Goal: Check status: Check status

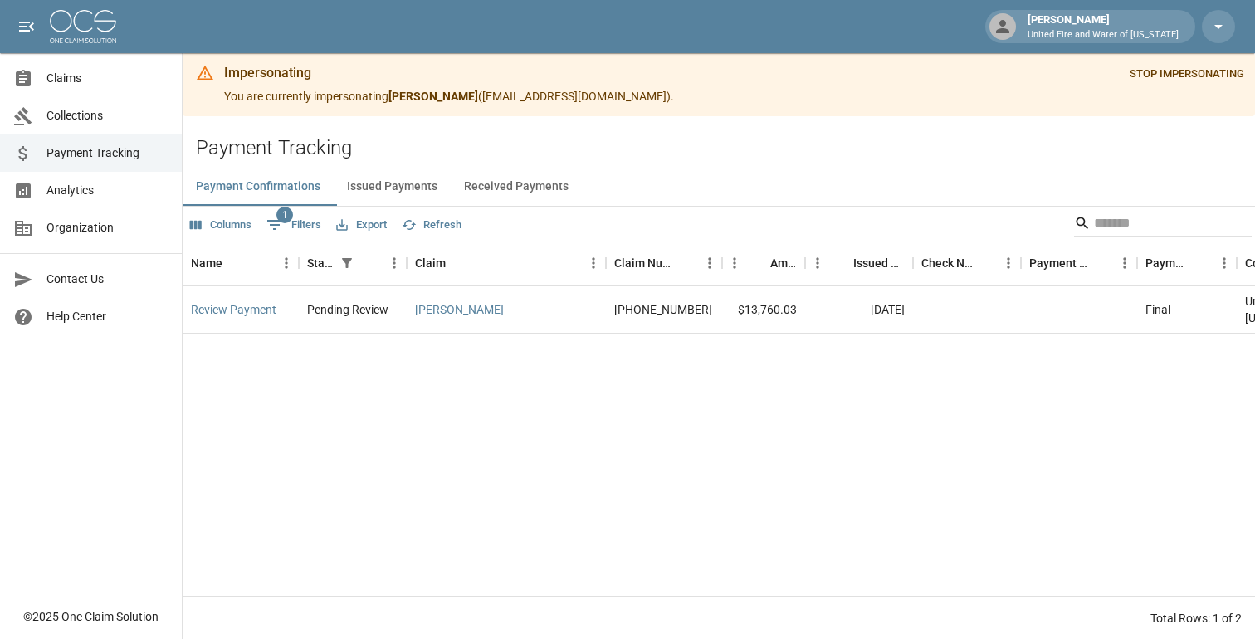
click at [90, 90] on link "Claims" at bounding box center [91, 78] width 182 height 37
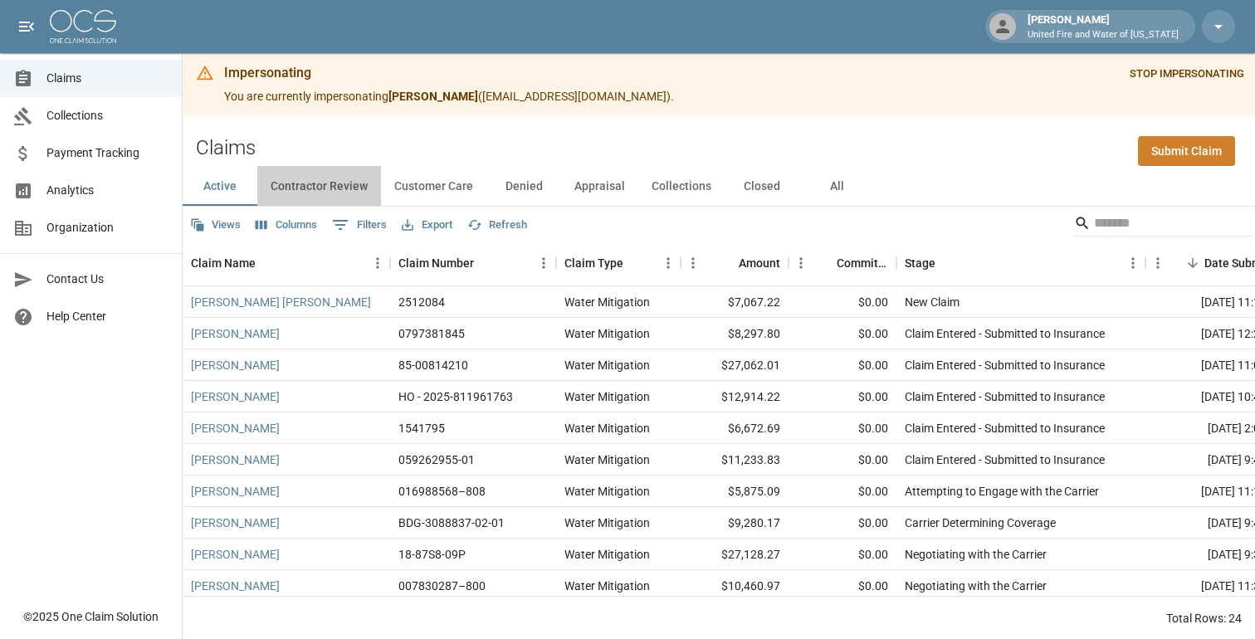
click at [358, 190] on button "Contractor Review" at bounding box center [319, 186] width 124 height 40
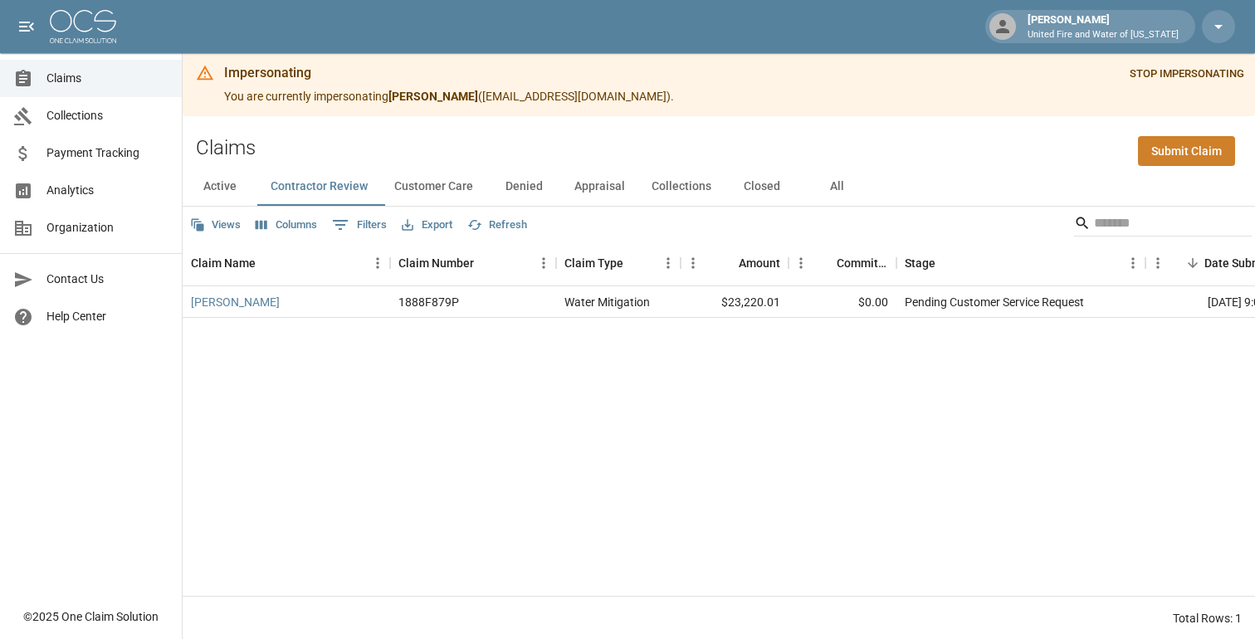
click at [449, 182] on button "Customer Care" at bounding box center [433, 186] width 105 height 40
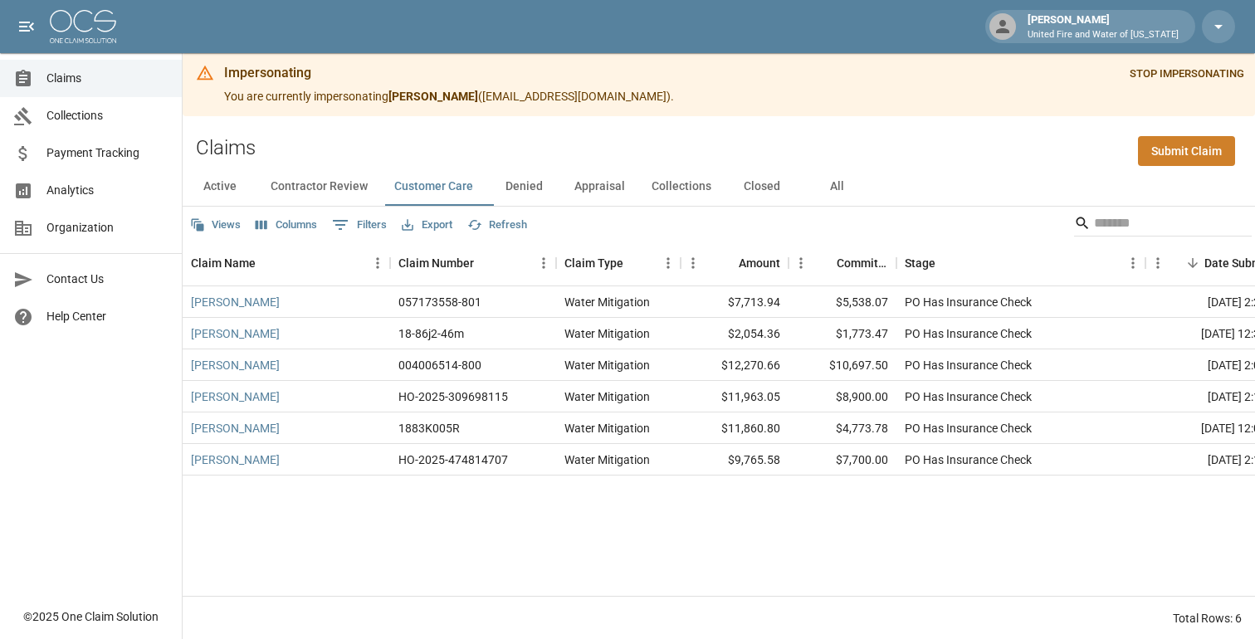
click at [527, 187] on button "Denied" at bounding box center [524, 186] width 75 height 40
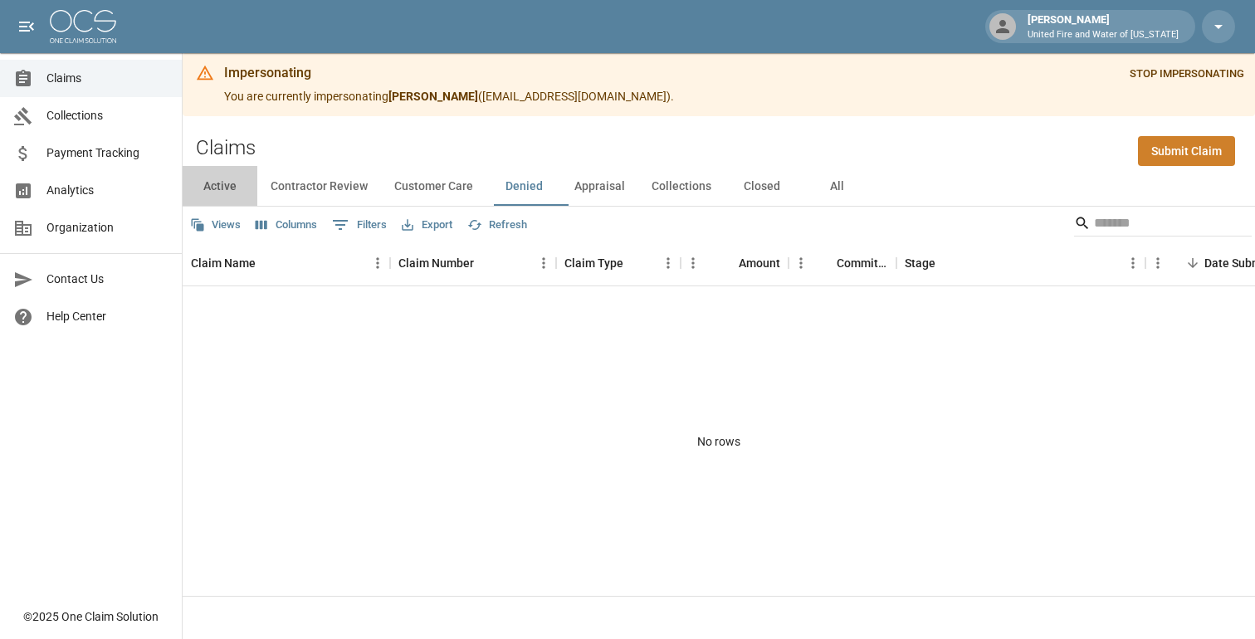
click at [242, 187] on button "Active" at bounding box center [220, 186] width 75 height 40
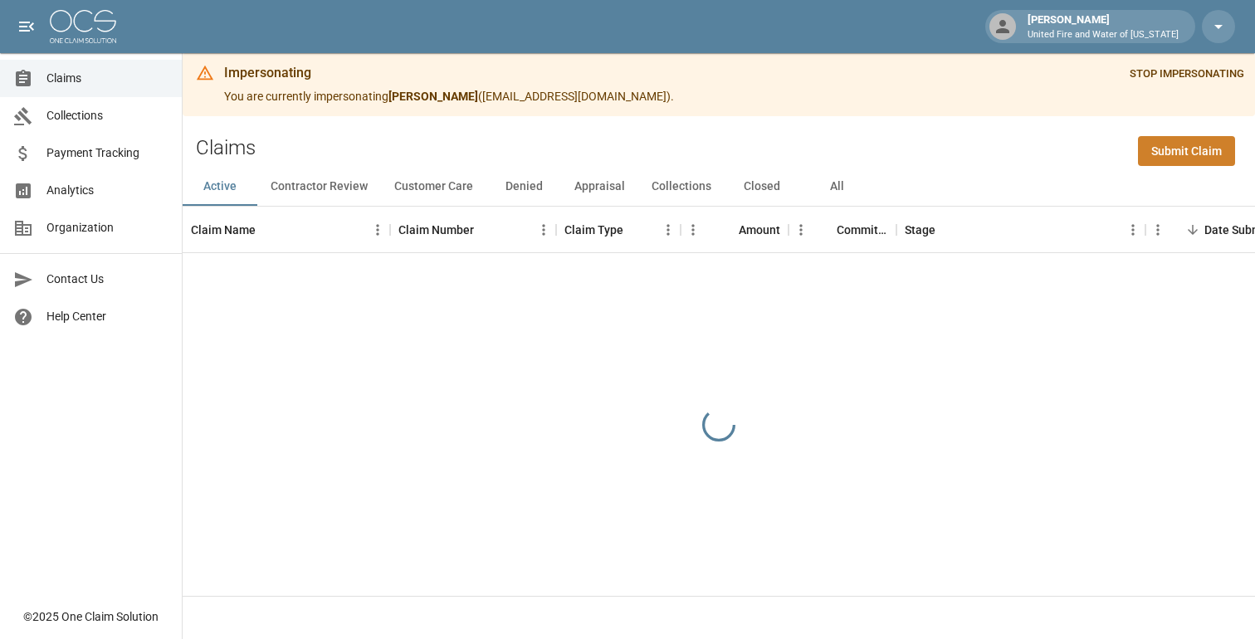
click at [290, 189] on button "Contractor Review" at bounding box center [319, 186] width 124 height 40
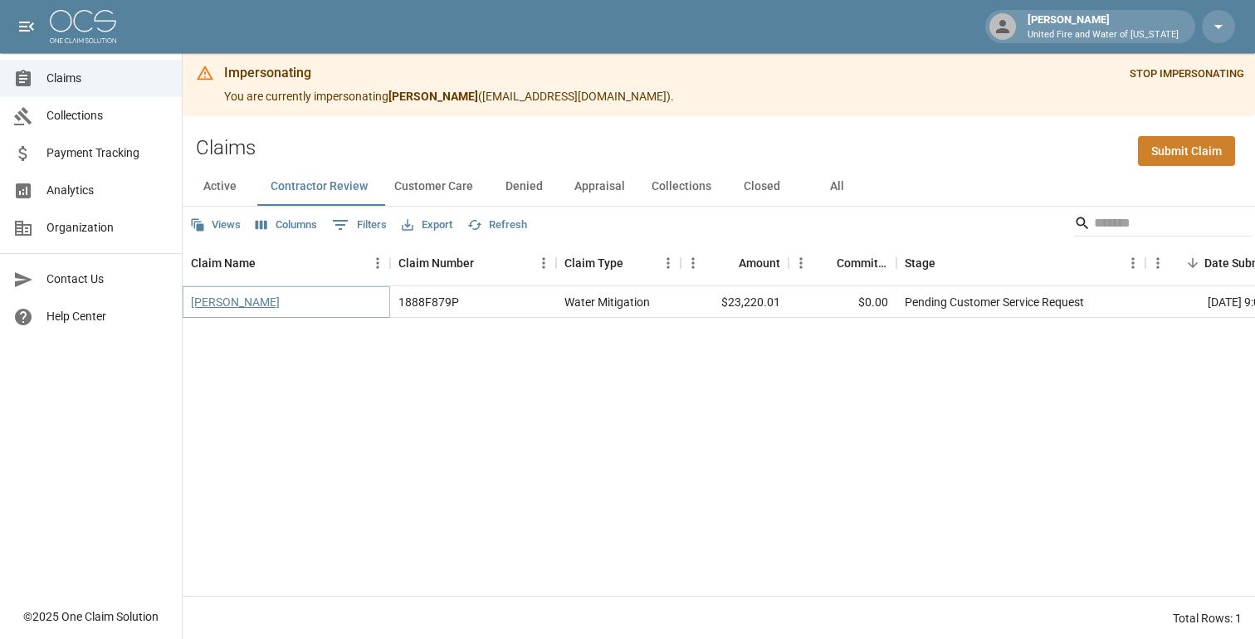
click at [263, 299] on link "Stephen Stanford" at bounding box center [235, 302] width 89 height 17
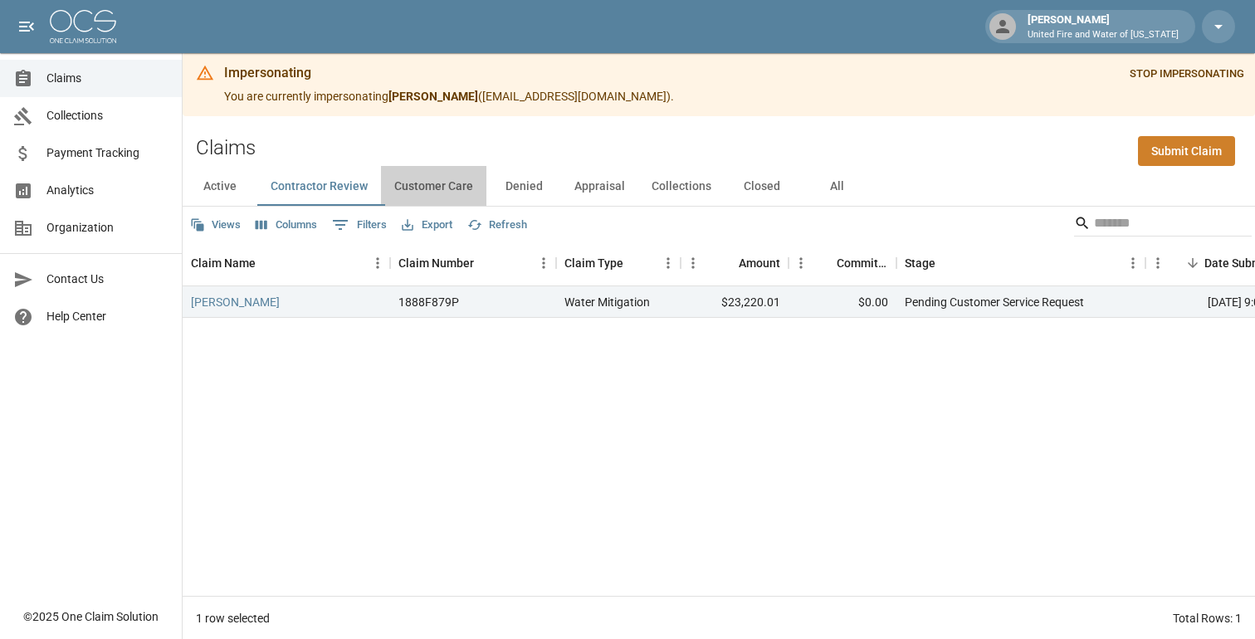
click at [452, 184] on button "Customer Care" at bounding box center [433, 186] width 105 height 40
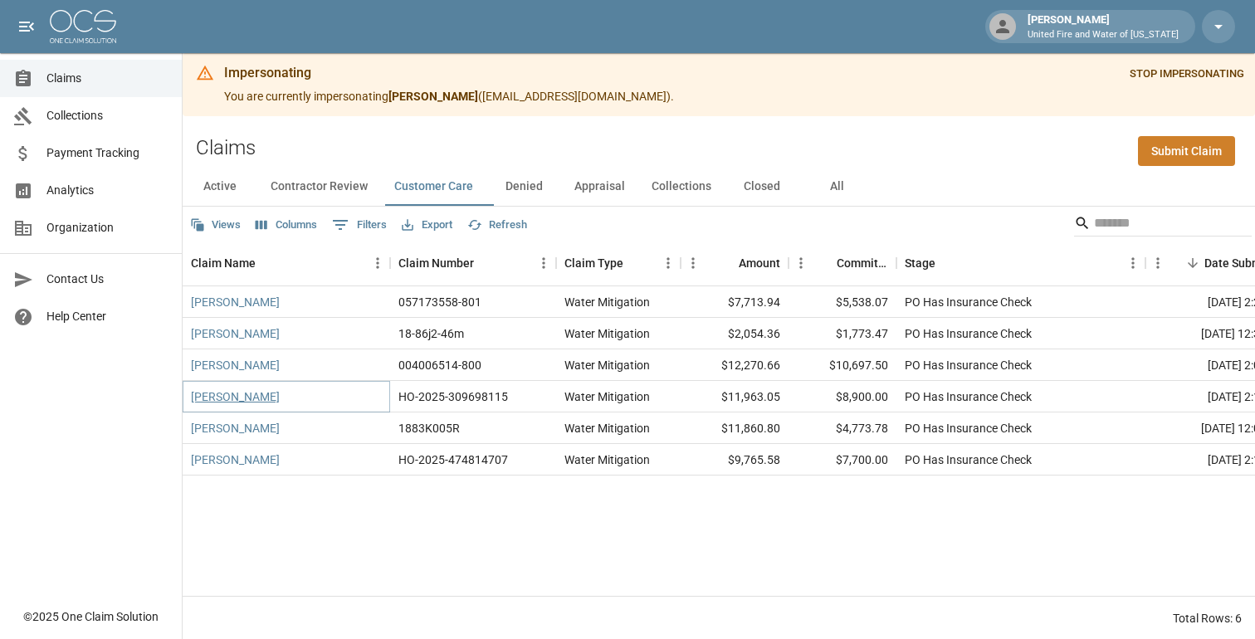
click at [237, 394] on link "Sanjay Palle" at bounding box center [235, 397] width 89 height 17
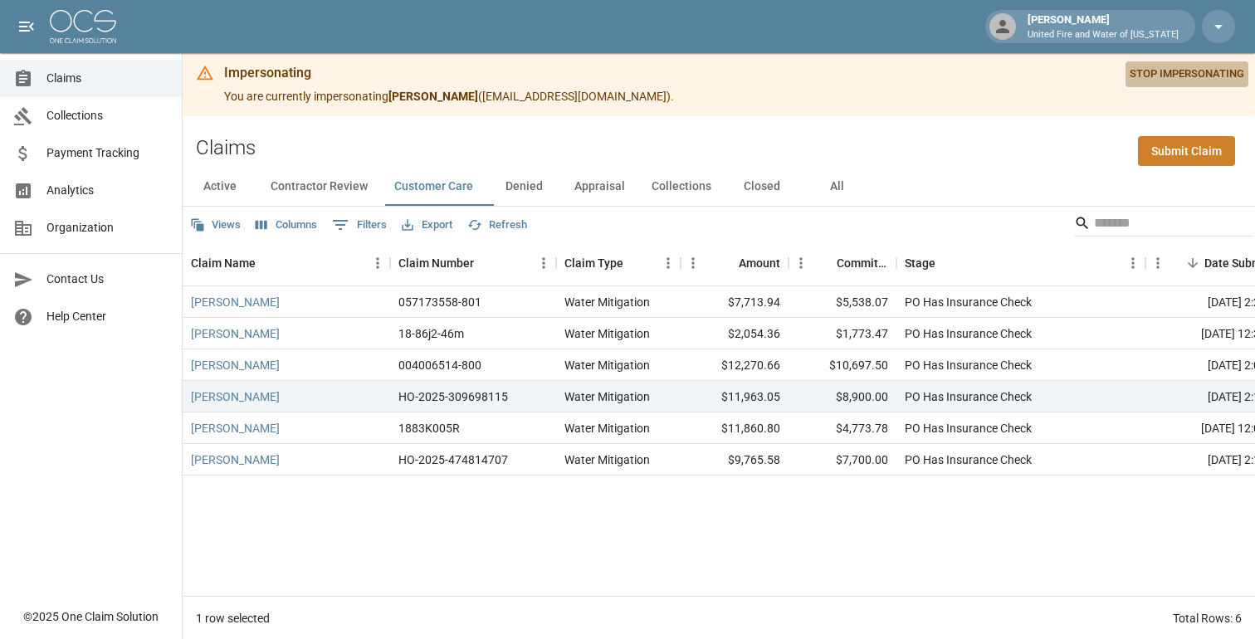
click at [1158, 74] on button "STOP IMPERSONATING" at bounding box center [1187, 74] width 123 height 26
